Goal: Task Accomplishment & Management: Manage account settings

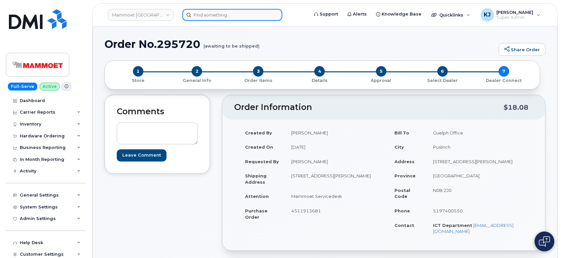
click at [214, 13] on input at bounding box center [232, 15] width 100 height 12
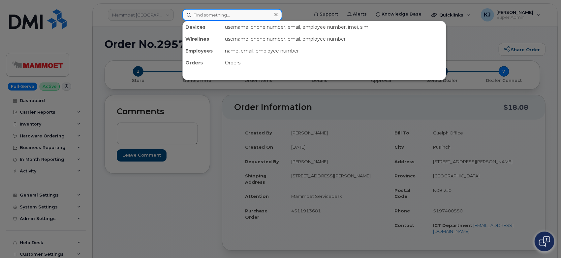
paste input "297921"
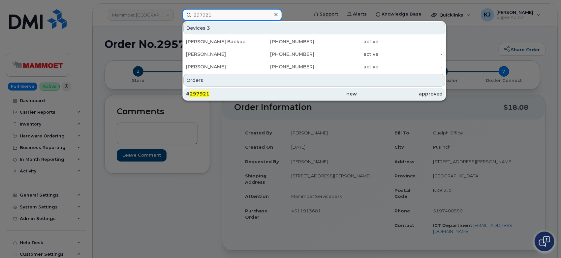
type input "297921"
click at [260, 96] on div "# 297921" at bounding box center [228, 93] width 85 height 7
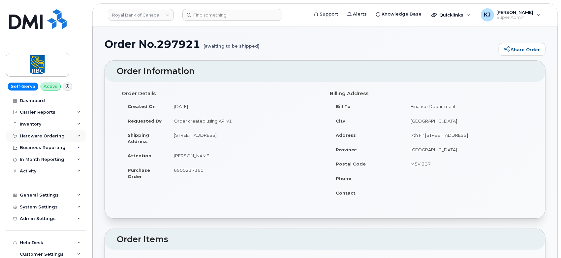
click at [55, 132] on div "Hardware Ordering" at bounding box center [46, 136] width 80 height 12
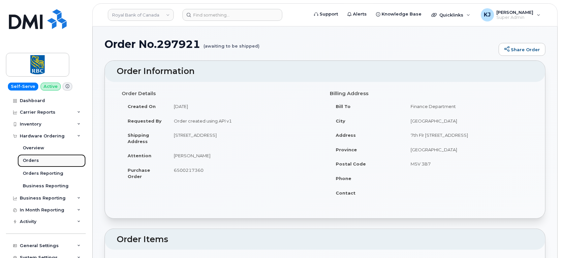
click at [37, 158] on div "Orders" at bounding box center [31, 160] width 16 height 6
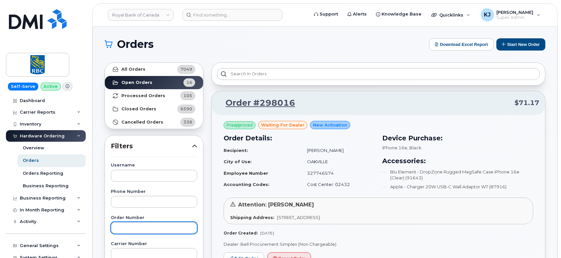
click at [128, 226] on input "text" at bounding box center [154, 228] width 86 height 12
paste input "297921"
type input "297921"
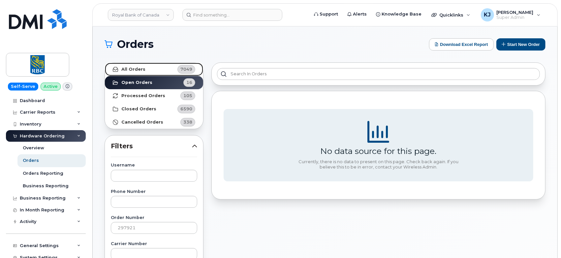
click at [149, 70] on link "All Orders 7049" at bounding box center [154, 69] width 98 height 13
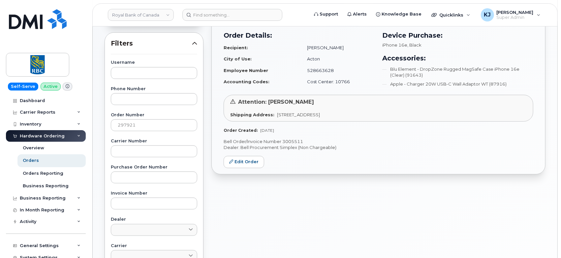
scroll to position [147, 0]
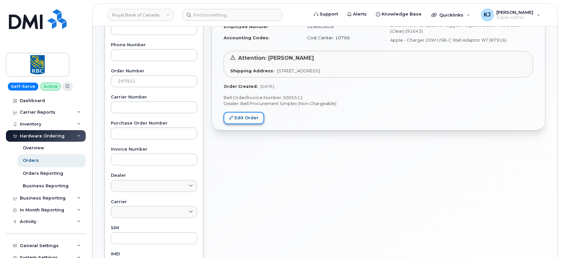
click at [240, 116] on link "Edit Order" at bounding box center [244, 118] width 41 height 12
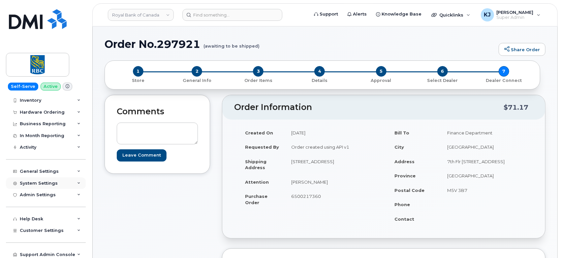
scroll to position [37, 0]
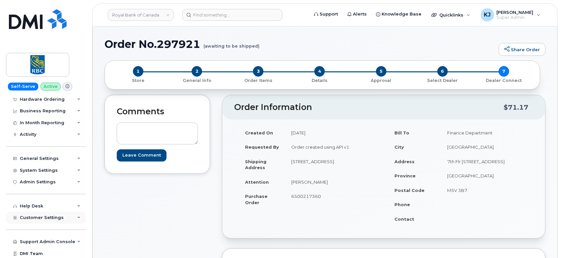
click at [50, 215] on span "Customer Settings" at bounding box center [42, 217] width 44 height 5
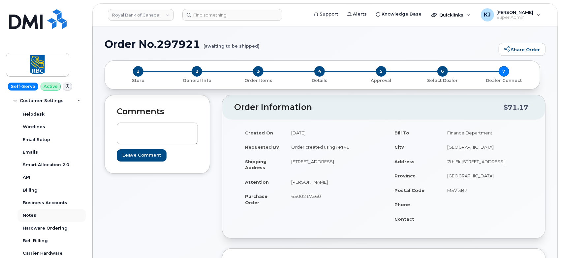
scroll to position [220, 0]
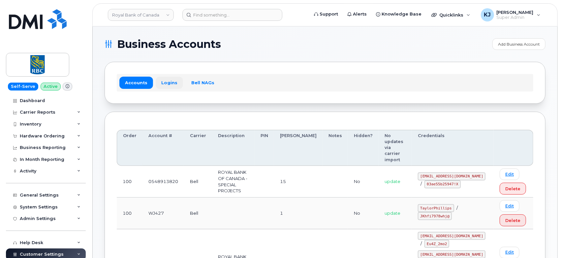
click at [170, 81] on link "Logins" at bounding box center [169, 83] width 27 height 12
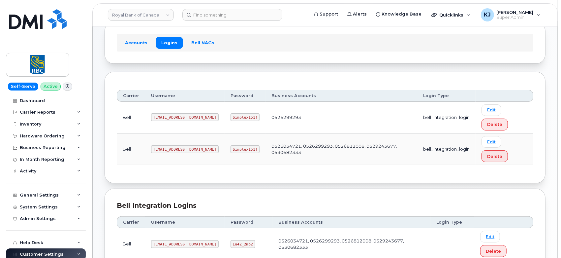
scroll to position [90, 0]
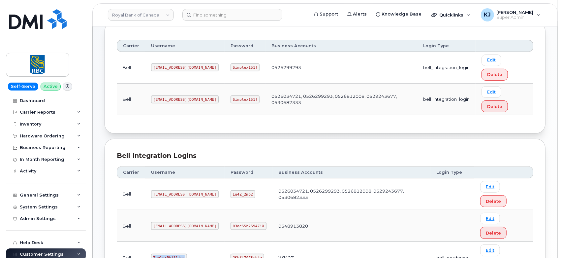
drag, startPoint x: 152, startPoint y: 191, endPoint x: 185, endPoint y: 193, distance: 33.4
click at [185, 242] on td "TaylorPhillips" at bounding box center [185, 258] width 80 height 32
copy code "TaylorPhillips"
drag, startPoint x: 216, startPoint y: 193, endPoint x: 252, endPoint y: 191, distance: 36.0
click at [252, 242] on td "JKhfi7978whj@" at bounding box center [249, 258] width 48 height 32
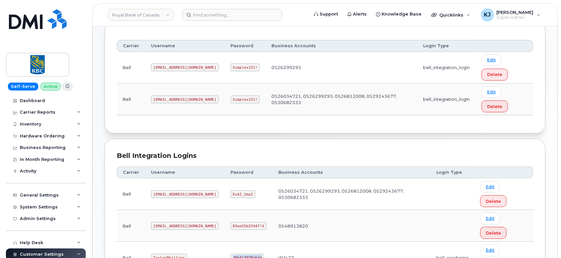
copy code "JKhfi7978whj@"
click at [149, 16] on link "Royal Bank of Canada" at bounding box center [141, 15] width 66 height 12
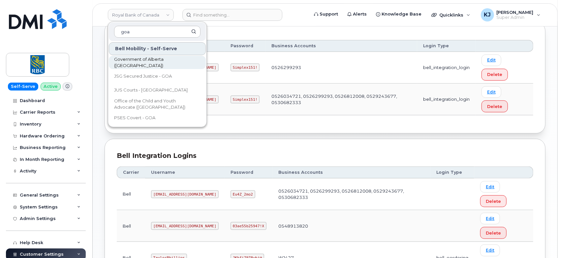
type input "goa"
click at [157, 63] on span "Government of Alberta (GOA)" at bounding box center [152, 62] width 76 height 13
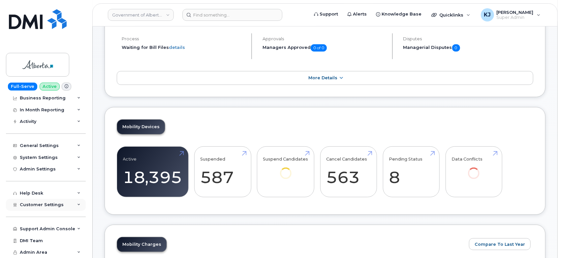
scroll to position [147, 0]
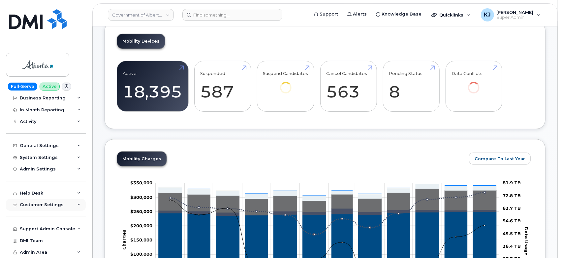
click at [50, 203] on span "Customer Settings" at bounding box center [42, 204] width 44 height 5
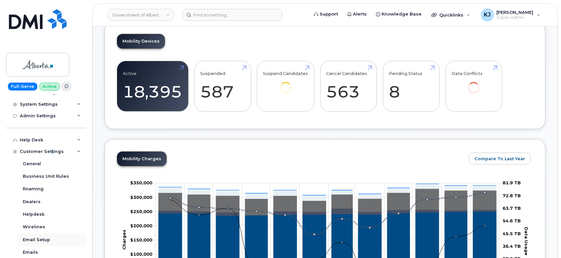
scroll to position [196, 0]
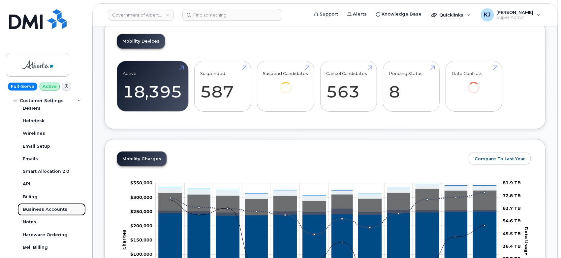
click at [61, 206] on div "Business Accounts" at bounding box center [45, 209] width 45 height 6
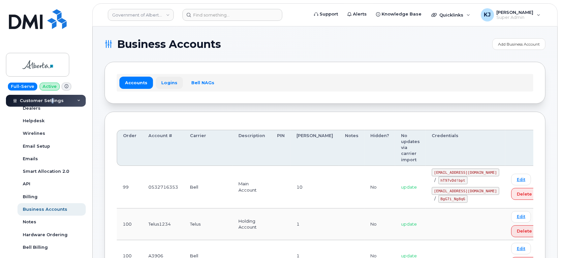
click at [160, 84] on link "Logins" at bounding box center [169, 83] width 27 height 12
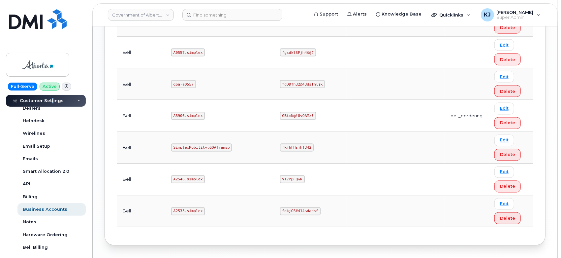
scroll to position [762, 0]
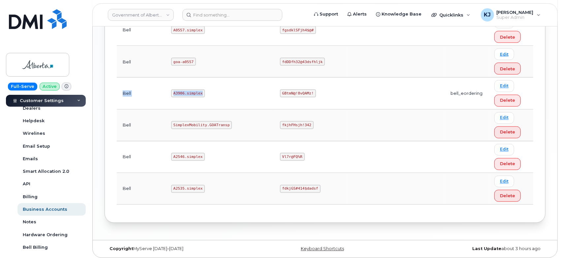
drag, startPoint x: 183, startPoint y: 91, endPoint x: 119, endPoint y: 88, distance: 63.8
click at [119, 110] on tr "Bell A3906.simplex GBtmN@!8vQAMz! bell_eordering Edit Delete" at bounding box center [325, 126] width 417 height 32
copy tr "Bell A3906.simplex"
click at [166, 111] on td "SimplexMobility.GOATransp" at bounding box center [219, 126] width 109 height 32
drag, startPoint x: 156, startPoint y: 89, endPoint x: 183, endPoint y: 92, distance: 27.9
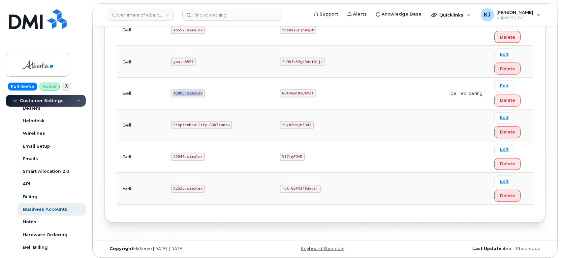
click at [183, 92] on code "A3906.simplex" at bounding box center [188, 93] width 34 height 8
copy code "A3906.simplex"
drag, startPoint x: 225, startPoint y: 89, endPoint x: 259, endPoint y: 86, distance: 34.1
click at [274, 86] on td "GBtmN@!8vQAMz!" at bounding box center [310, 94] width 73 height 32
copy code "GBtmN@!8vQAMz!"
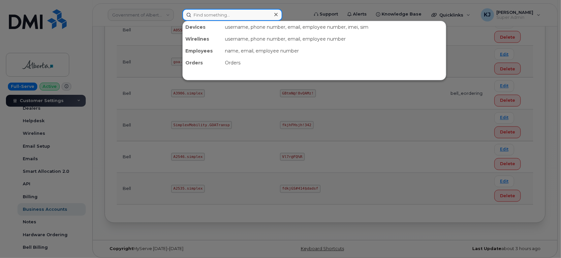
click at [249, 12] on input at bounding box center [232, 15] width 100 height 12
paste input "297790"
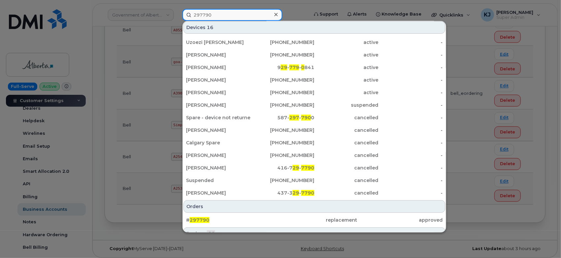
scroll to position [58, 0]
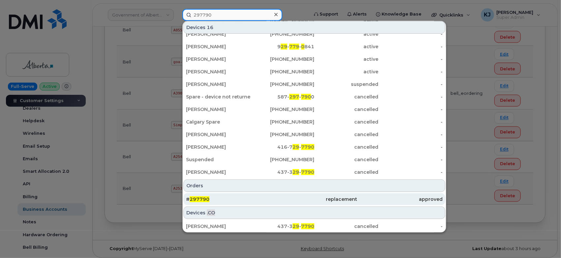
type input "297790"
click at [221, 198] on div "# 297790" at bounding box center [228, 199] width 85 height 7
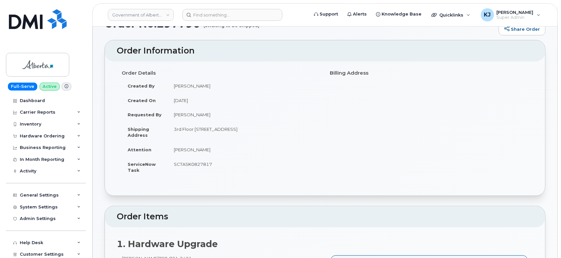
scroll to position [37, 0]
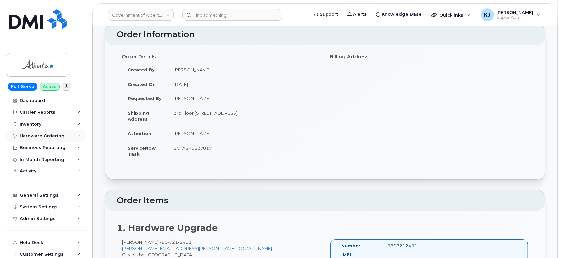
click at [54, 132] on div "Hardware Ordering" at bounding box center [46, 136] width 80 height 12
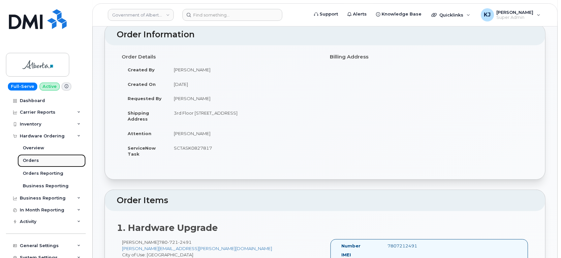
click at [36, 165] on link "Orders" at bounding box center [51, 160] width 68 height 13
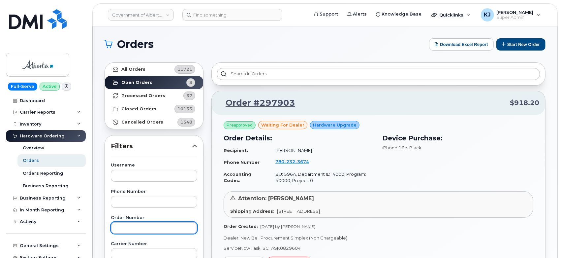
click at [132, 226] on input "text" at bounding box center [154, 228] width 86 height 12
paste input "297790"
type input "297790"
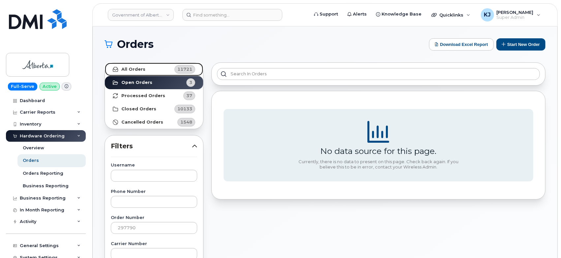
click at [147, 73] on link "All Orders 11721" at bounding box center [154, 69] width 98 height 13
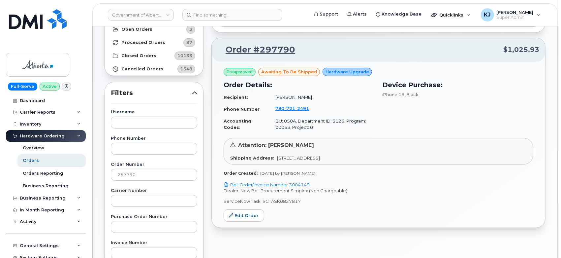
scroll to position [110, 0]
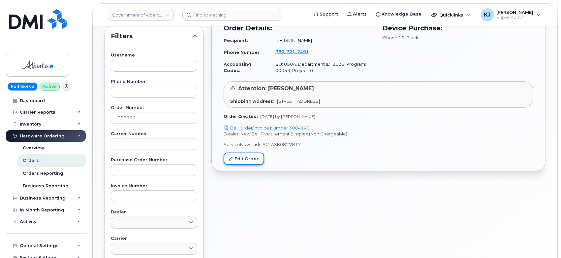
click at [238, 160] on link "Edit Order" at bounding box center [244, 158] width 41 height 12
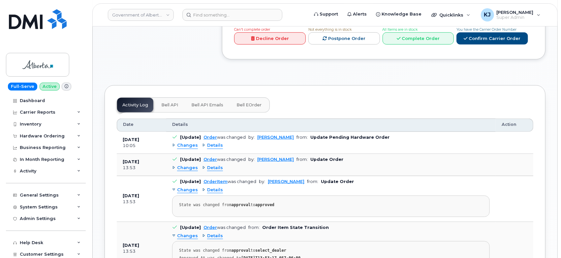
scroll to position [293, 0]
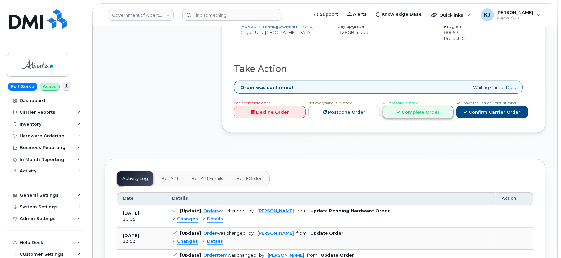
click at [420, 112] on link "Complete Order" at bounding box center [419, 112] width 72 height 12
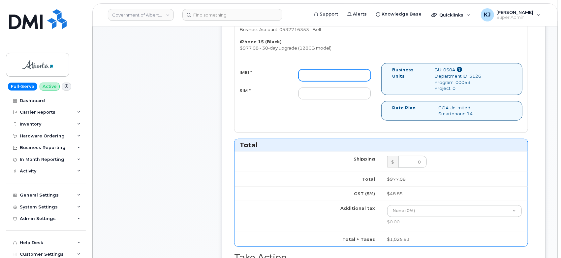
click at [329, 69] on input "IMEI *" at bounding box center [335, 75] width 73 height 12
paste input "357069350487819"
type input "357069350487819"
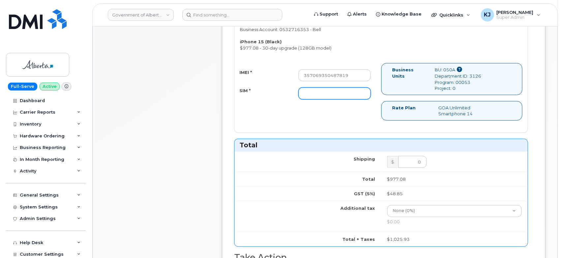
click at [334, 87] on input "SIM *" at bounding box center [335, 93] width 73 height 12
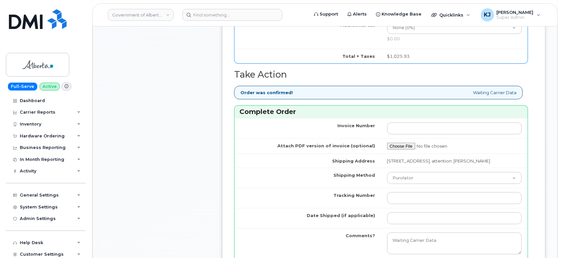
scroll to position [513, 0]
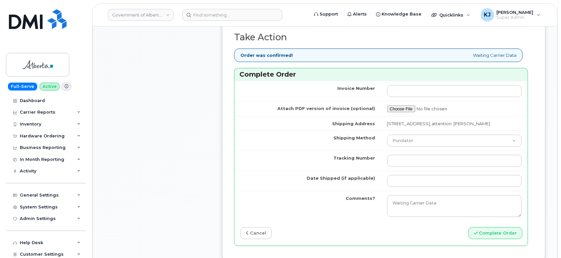
type input "esim"
click at [448, 156] on input "Tracking Number" at bounding box center [454, 161] width 135 height 12
paste input "520008845445"
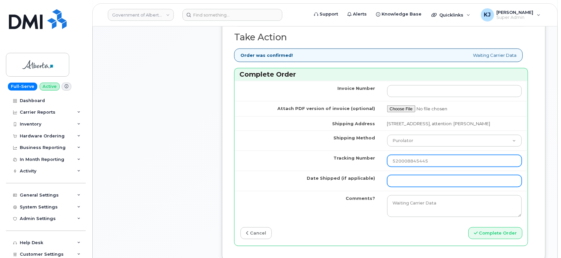
type input "520008845445"
click at [417, 183] on input "Date Shipped (if applicable)" at bounding box center [454, 181] width 135 height 12
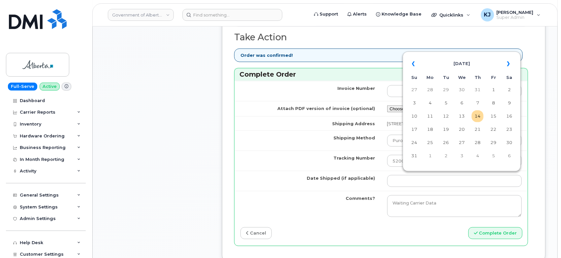
drag, startPoint x: 430, startPoint y: 117, endPoint x: 433, endPoint y: 129, distance: 12.1
click at [430, 117] on td "11" at bounding box center [430, 116] width 12 height 12
type input "[DATE]"
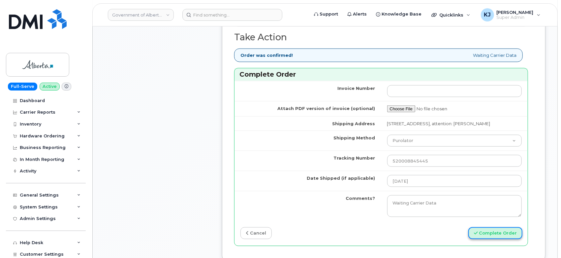
click at [488, 227] on button "Complete Order" at bounding box center [496, 233] width 54 height 12
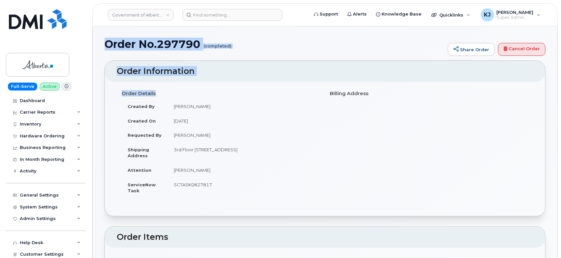
drag, startPoint x: 104, startPoint y: 44, endPoint x: 327, endPoint y: 177, distance: 260.0
copy div "Order No.297790 (completed) Share Order Cancel Order × Share This Order If you …"
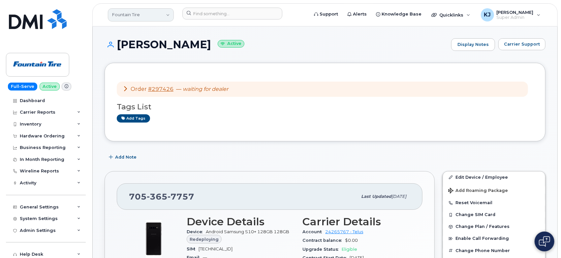
click at [130, 15] on link "Fountain Tire" at bounding box center [141, 14] width 66 height 13
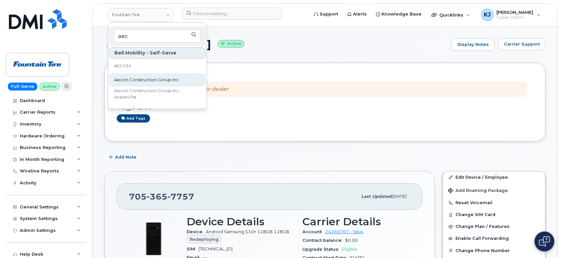
type input "aec"
click at [140, 77] on span "Aecon Construction Group Inc" at bounding box center [146, 80] width 65 height 7
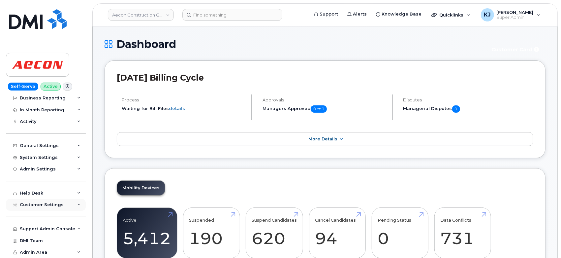
click at [38, 205] on span "Customer Settings" at bounding box center [42, 204] width 44 height 5
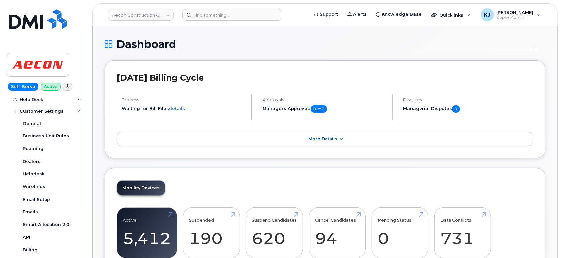
scroll to position [233, 0]
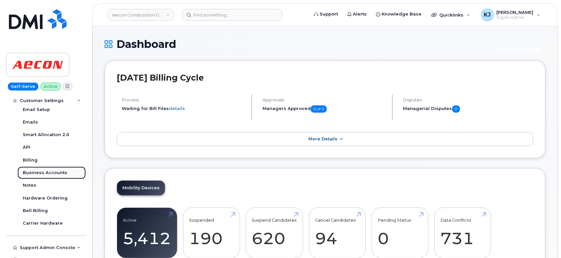
click at [44, 173] on div "Business Accounts" at bounding box center [45, 173] width 45 height 6
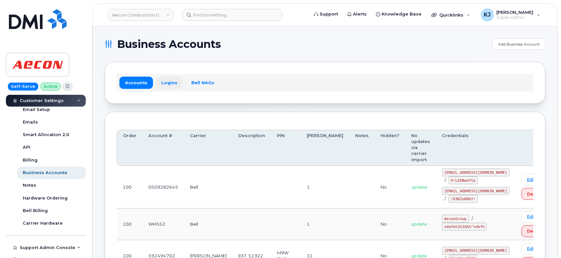
click at [169, 84] on link "Logins" at bounding box center [169, 83] width 27 height 12
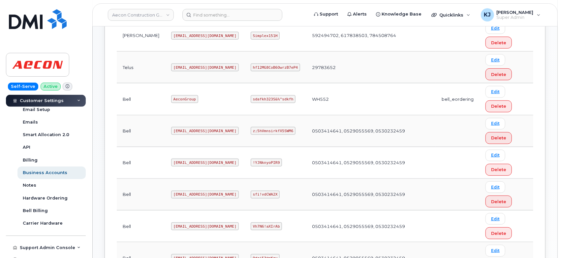
scroll to position [220, 0]
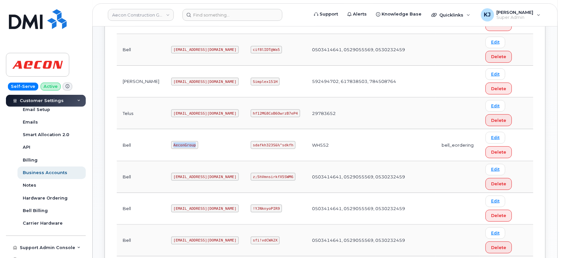
drag, startPoint x: 173, startPoint y: 143, endPoint x: 143, endPoint y: 141, distance: 30.1
click at [143, 161] on tr "Bell AeconGroup sdafkh323S&%^sdkfh WH552 bell_eordering Edit Delete" at bounding box center [325, 177] width 417 height 32
copy tr "AeconGroup"
drag, startPoint x: 240, startPoint y: 144, endPoint x: 282, endPoint y: 148, distance: 42.5
click at [282, 148] on td "sdafkh323S&%^sdkfh" at bounding box center [275, 145] width 61 height 32
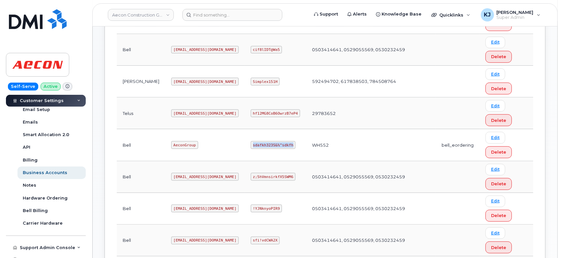
copy code "sdafkh323S&%^sdkfh"
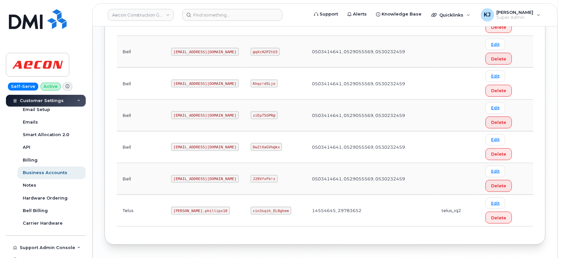
scroll to position [621, 0]
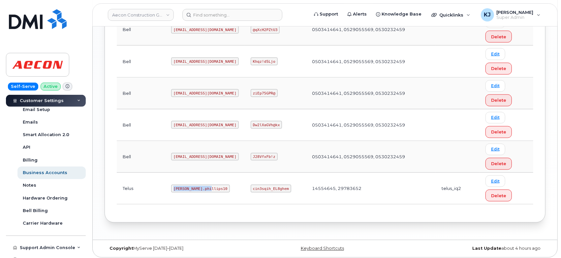
drag, startPoint x: 151, startPoint y: 184, endPoint x: 187, endPoint y: 187, distance: 36.1
click at [187, 187] on code "[PERSON_NAME].phillips10" at bounding box center [200, 188] width 59 height 8
copy code "[PERSON_NAME].phillips10"
drag, startPoint x: 240, startPoint y: 187, endPoint x: 270, endPoint y: 185, distance: 29.7
click at [271, 186] on code "cin3sqih_EL8ghem" at bounding box center [271, 188] width 41 height 8
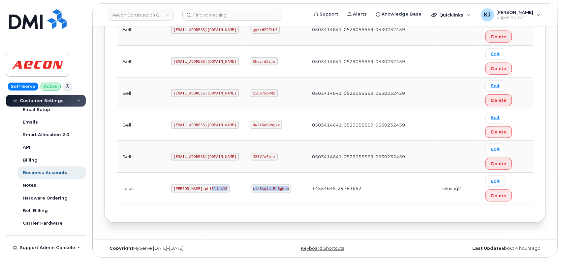
drag, startPoint x: 273, startPoint y: 185, endPoint x: 215, endPoint y: 185, distance: 57.4
click at [215, 185] on tr "[PERSON_NAME].phillips10 cin3sqih_EL8ghem 14554645, 29783652 telus_iq2 Edit Del…" at bounding box center [325, 189] width 417 height 32
copy tr "cin3sqih_EL8ghem"
drag, startPoint x: 151, startPoint y: 185, endPoint x: 188, endPoint y: 189, distance: 37.8
click at [188, 189] on code "[PERSON_NAME].phillips10" at bounding box center [200, 188] width 59 height 8
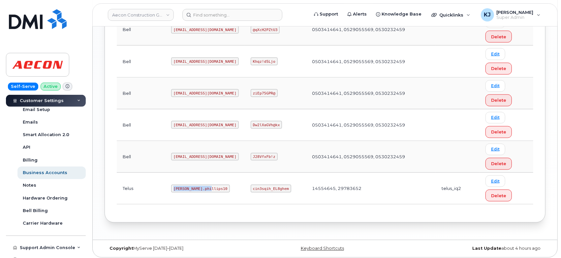
copy code "[PERSON_NAME].phillips10"
drag, startPoint x: 241, startPoint y: 184, endPoint x: 273, endPoint y: 182, distance: 32.4
click at [273, 184] on code "cin3sqih_EL8ghem" at bounding box center [271, 188] width 41 height 8
copy code "cin3sqih_EL8ghem"
